Goal: Find specific page/section: Find specific page/section

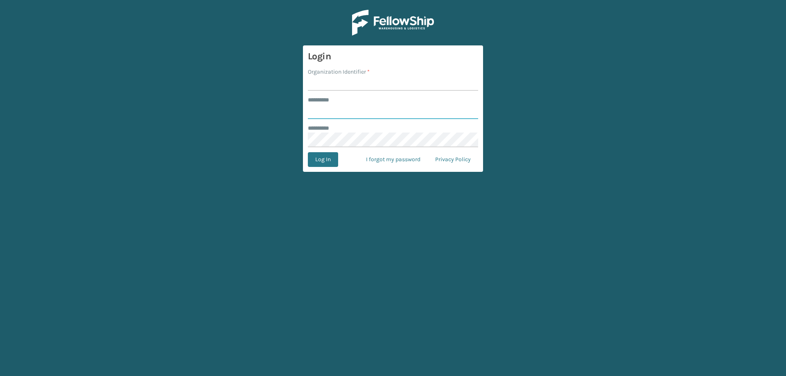
type input "******"
click at [344, 80] on input "Organization Identifier *" at bounding box center [393, 83] width 170 height 15
type input "Brightech"
click at [320, 161] on button "Log In" at bounding box center [323, 159] width 30 height 15
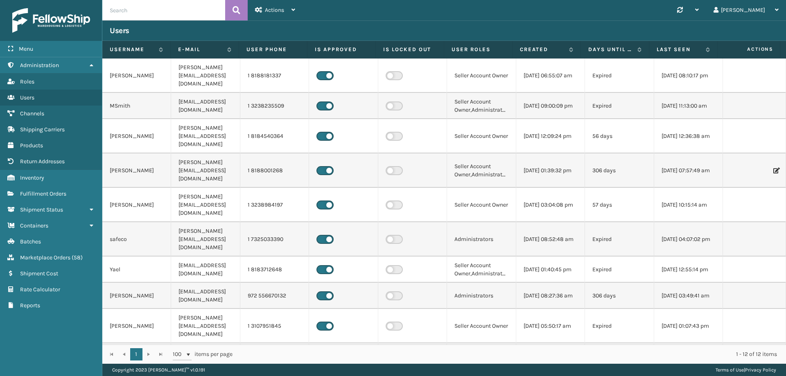
click at [188, 11] on input "text" at bounding box center [163, 10] width 123 height 20
paste input "74182"
type input "74182"
click at [238, 11] on icon at bounding box center [237, 10] width 8 height 12
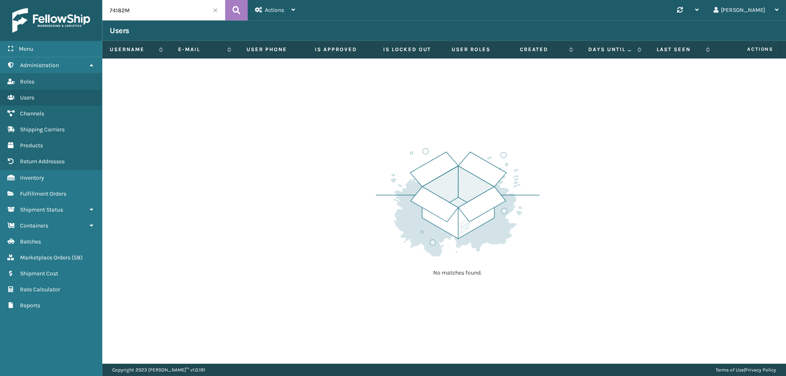
click at [133, 10] on input "74182M" at bounding box center [163, 10] width 123 height 20
type input "74182M"
click at [214, 10] on span at bounding box center [215, 10] width 5 height 5
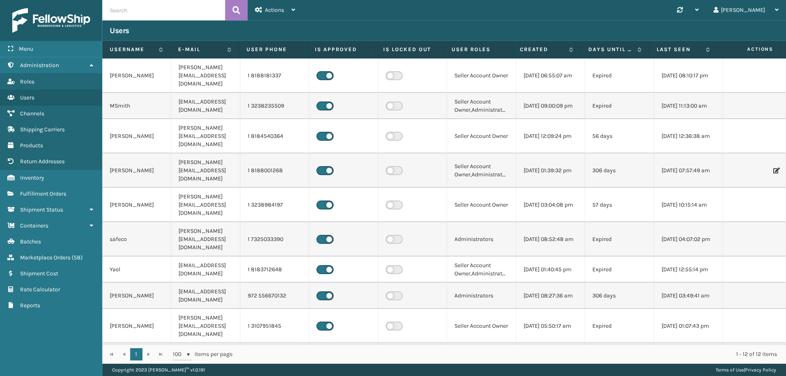
drag, startPoint x: 217, startPoint y: 10, endPoint x: 222, endPoint y: 12, distance: 5.7
click at [220, 11] on input "text" at bounding box center [163, 10] width 123 height 20
paste input "BRIGHT74182T"
type input "BRIGHT74182T"
